Goal: Task Accomplishment & Management: Manage account settings

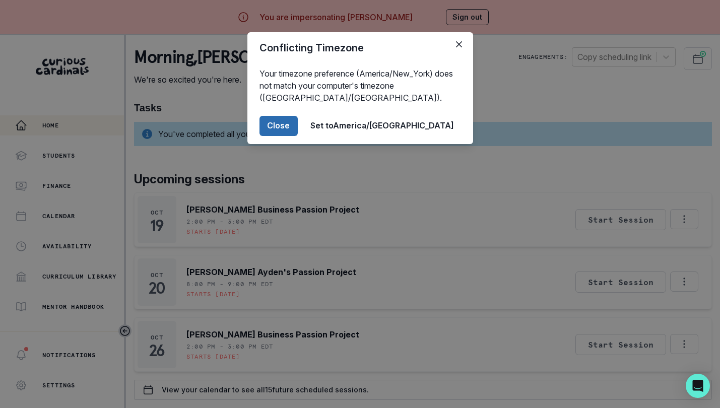
click at [298, 123] on button "Close" at bounding box center [279, 126] width 38 height 20
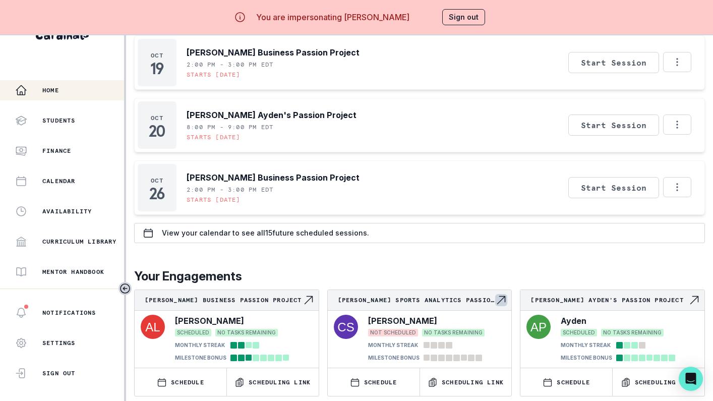
scroll to position [43, 0]
click at [489, 16] on div "You are impersonating [PERSON_NAME] Sign out" at bounding box center [356, 17] width 286 height 24
click at [462, 19] on button "Sign out" at bounding box center [463, 17] width 43 height 16
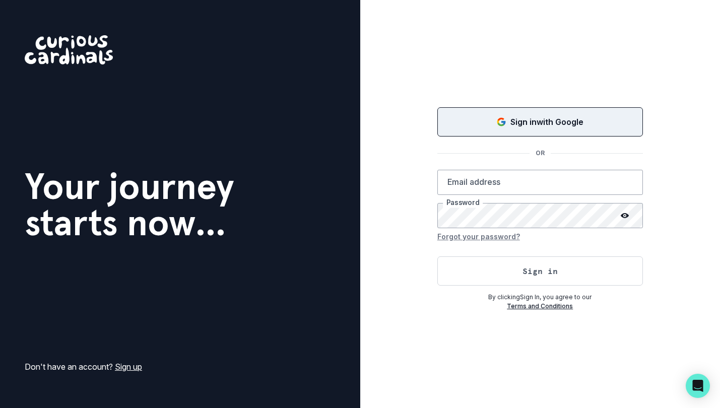
click at [533, 120] on p "Sign in with Google" at bounding box center [547, 122] width 73 height 12
